Goal: Navigation & Orientation: Find specific page/section

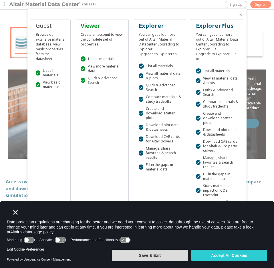
click at [166, 259] on button "Save & Exit" at bounding box center [150, 254] width 76 height 11
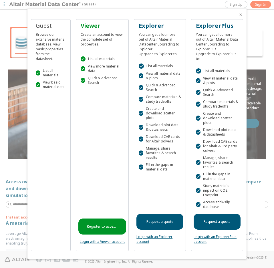
click at [241, 17] on icon "Close" at bounding box center [240, 14] width 5 height 5
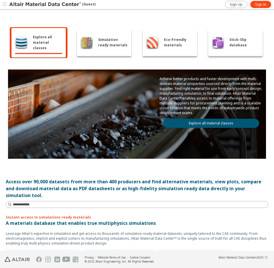
click at [201, 11] on div "Explore all material classes Simulation ready materials Eco-Friendly materials …" at bounding box center [137, 93] width 262 height 166
click at [207, 122] on link "Explore all material classes" at bounding box center [211, 122] width 96 height 9
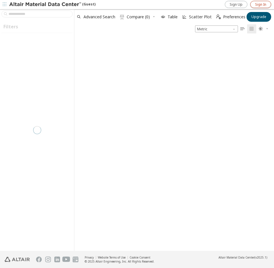
click at [258, 5] on span "Sign In" at bounding box center [260, 4] width 11 height 5
